Goal: Task Accomplishment & Management: Manage account settings

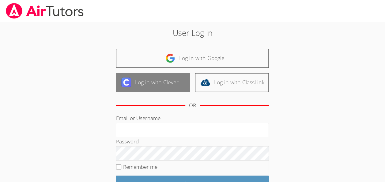
click at [168, 77] on link "Log in with Clever" at bounding box center [153, 82] width 74 height 19
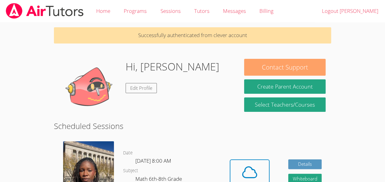
click at [295, 68] on button "Contact Support" at bounding box center [284, 67] width 81 height 17
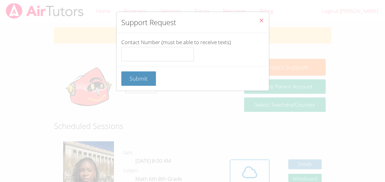
click at [254, 19] on button "Close" at bounding box center [261, 21] width 15 height 19
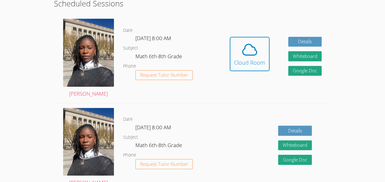
scroll to position [123, 0]
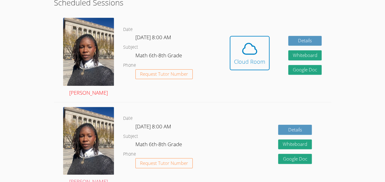
click at [76, 61] on img at bounding box center [88, 52] width 51 height 68
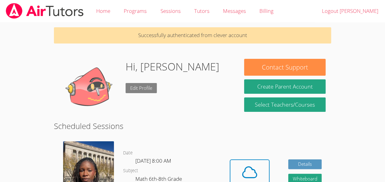
click at [145, 85] on link "Edit Profile" at bounding box center [141, 88] width 31 height 10
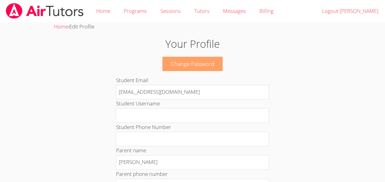
click at [204, 66] on link "Change Password" at bounding box center [192, 64] width 61 height 14
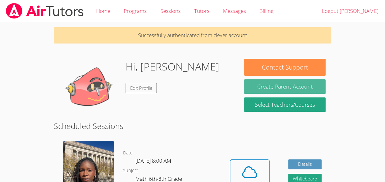
click at [265, 85] on button "Create Parent Account" at bounding box center [284, 86] width 81 height 14
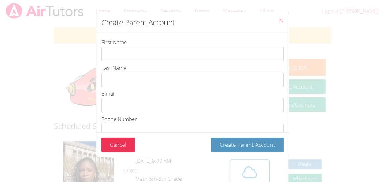
click at [282, 21] on button "Close" at bounding box center [280, 21] width 15 height 19
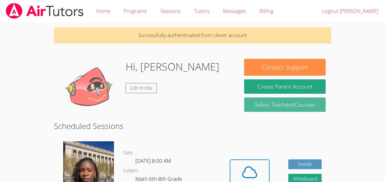
click at [280, 101] on link "Select Teachers/Courses" at bounding box center [284, 104] width 81 height 14
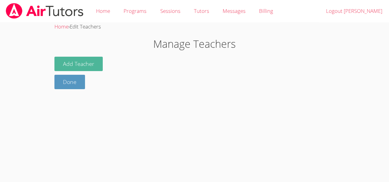
click at [77, 67] on button "Add Teacher" at bounding box center [79, 64] width 48 height 14
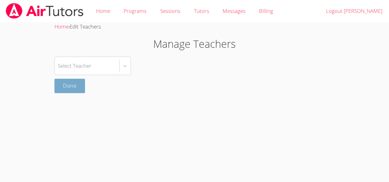
click at [73, 89] on link "Done" at bounding box center [70, 86] width 31 height 14
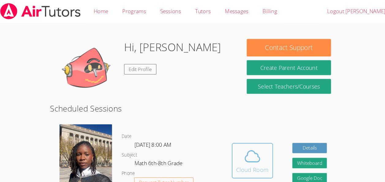
click at [244, 155] on icon at bounding box center [250, 150] width 14 height 11
